Goal: Use online tool/utility: Utilize a website feature to perform a specific function

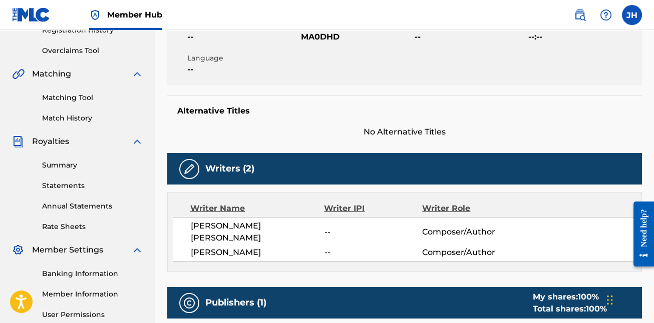
scroll to position [201, 0]
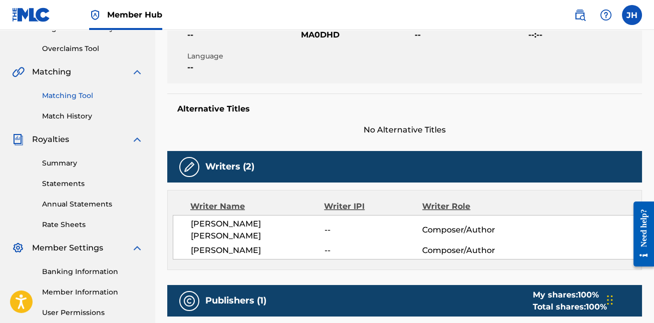
click at [80, 94] on link "Matching Tool" at bounding box center [92, 96] width 101 height 11
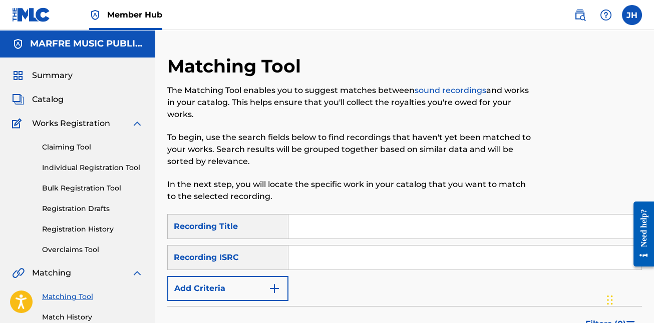
click at [339, 231] on input "Search Form" at bounding box center [464, 227] width 353 height 24
type input "Por Ese Par"
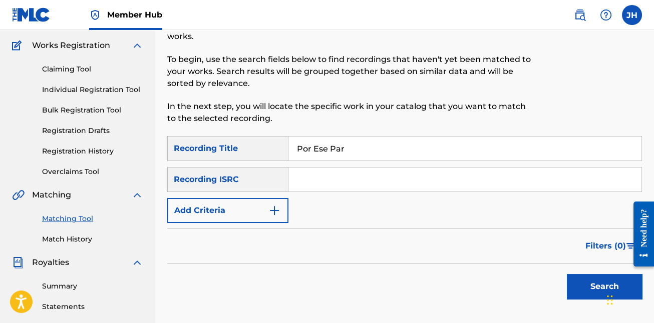
scroll to position [83, 0]
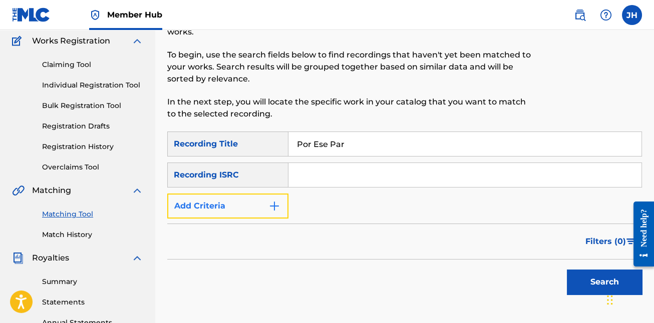
click at [243, 203] on button "Add Criteria" at bounding box center [227, 206] width 121 height 25
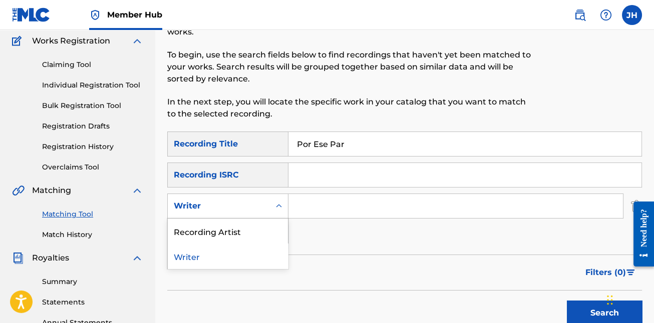
click at [240, 211] on div "Writer" at bounding box center [219, 206] width 90 height 12
click at [233, 232] on div "Recording Artist" at bounding box center [228, 231] width 120 height 25
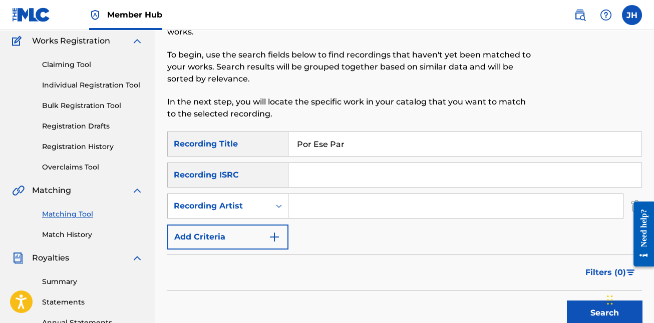
click at [332, 201] on input "Search Form" at bounding box center [455, 206] width 334 height 24
type input "Siggno"
click at [474, 256] on div "Filters ( 0 )" at bounding box center [404, 273] width 474 height 36
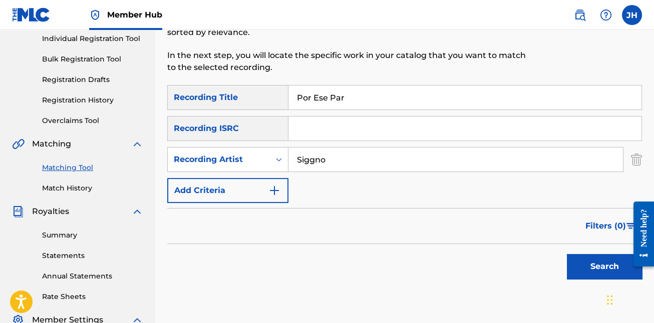
scroll to position [137, 0]
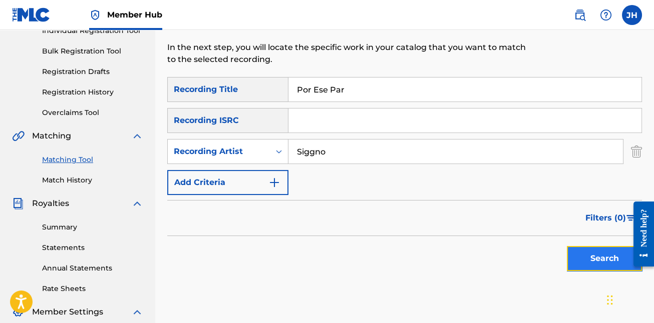
click at [583, 256] on button "Search" at bounding box center [603, 258] width 75 height 25
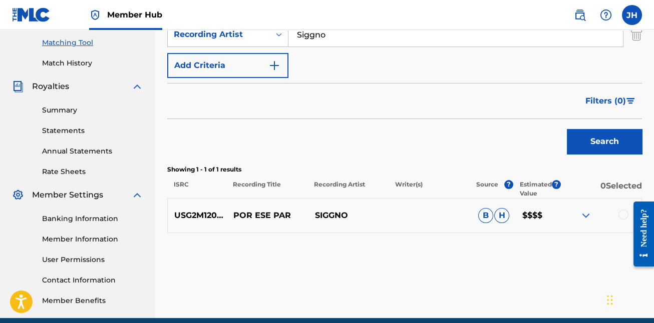
scroll to position [264, 0]
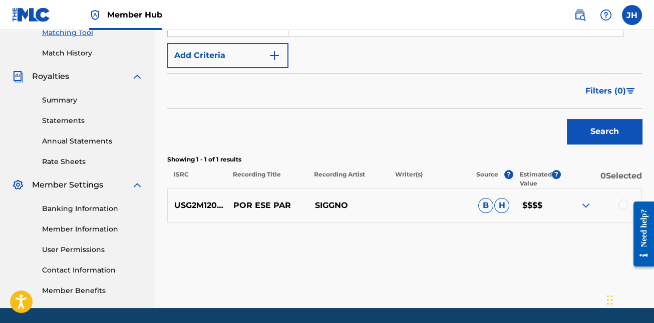
click at [329, 257] on div "Matching Tool The Matching Tool enables you to suggest matches between sound re…" at bounding box center [404, 49] width 474 height 517
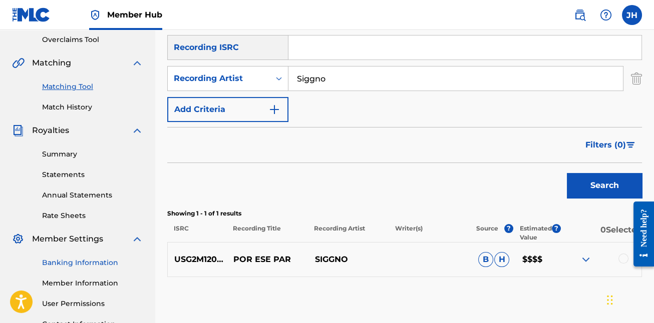
scroll to position [210, 0]
click at [80, 109] on link "Match History" at bounding box center [92, 108] width 101 height 11
